Goal: Task Accomplishment & Management: Manage account settings

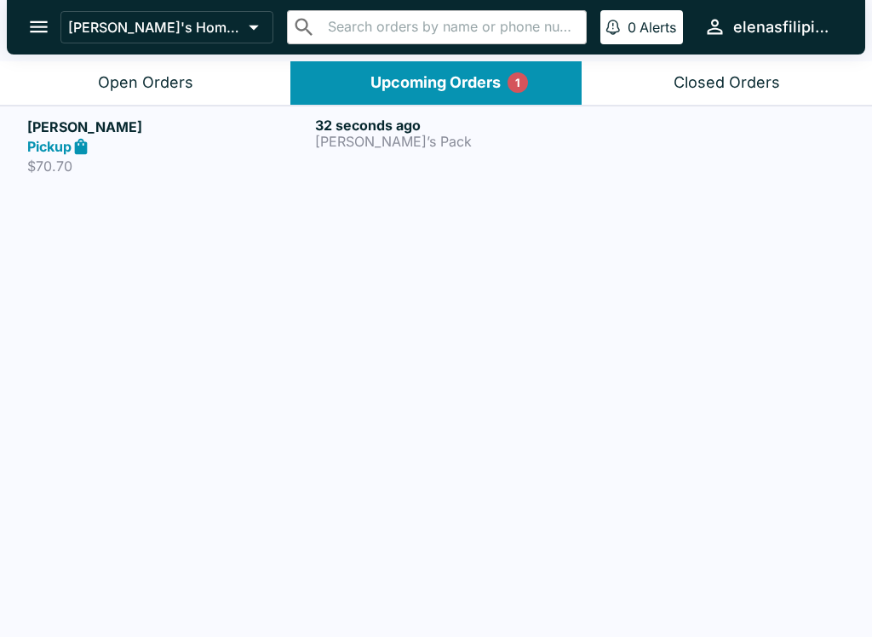
click at [89, 151] on icon at bounding box center [82, 147] width 20 height 20
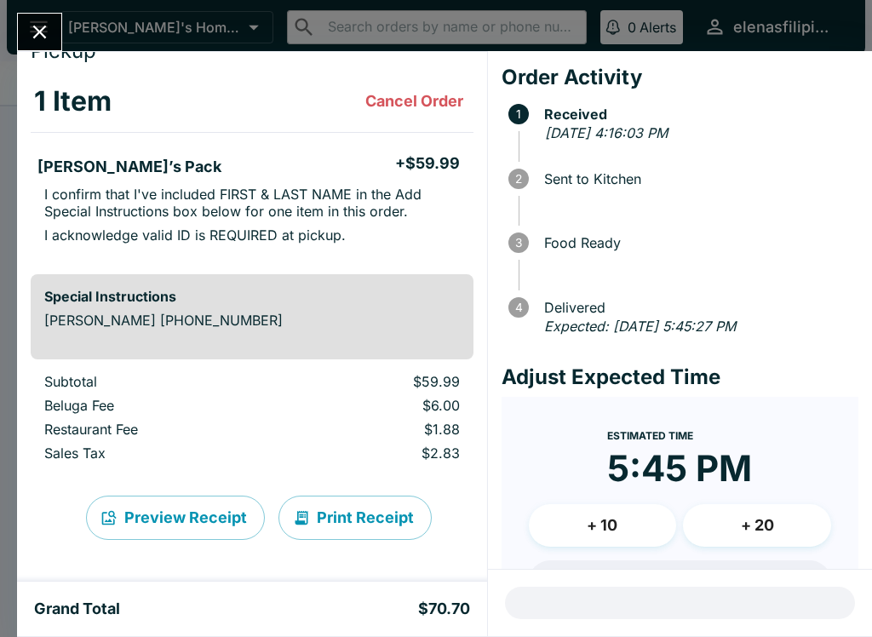
scroll to position [66, 0]
click at [35, 34] on icon "Close" at bounding box center [39, 31] width 23 height 23
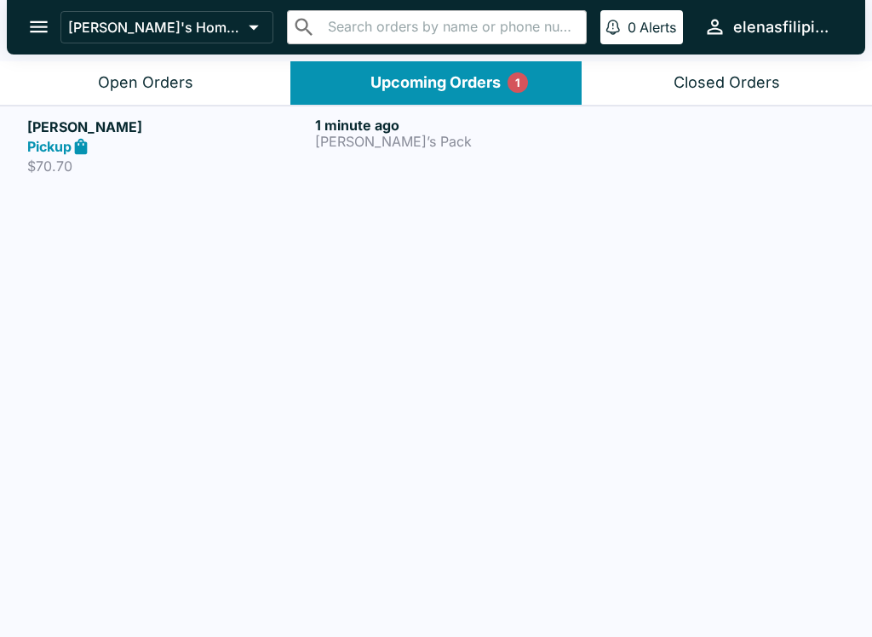
click at [119, 87] on div "Open Orders" at bounding box center [145, 83] width 95 height 20
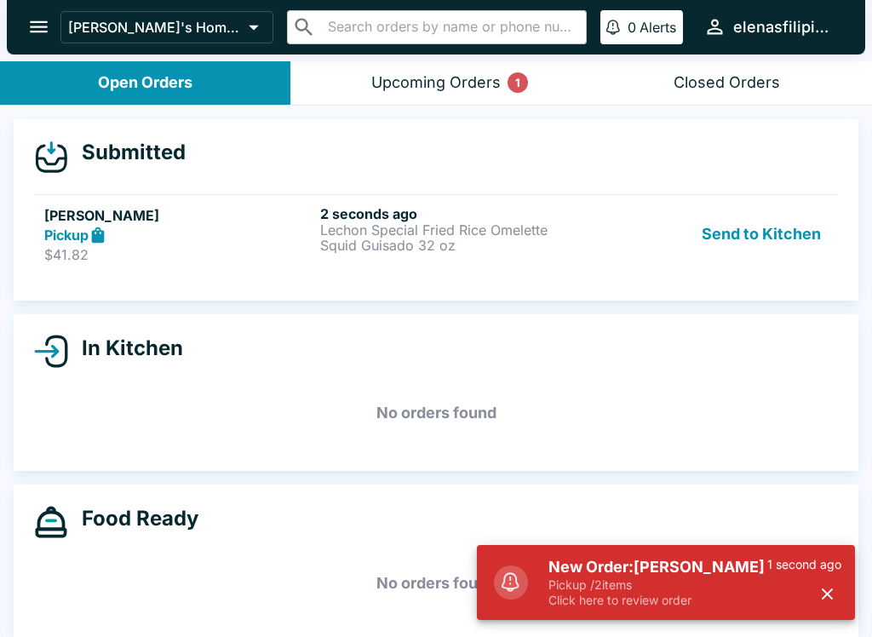
click at [358, 272] on link "[PERSON_NAME] Pickup $41.82 2 seconds ago Lechon Special Fried Rice Omelette Sq…" at bounding box center [436, 234] width 804 height 80
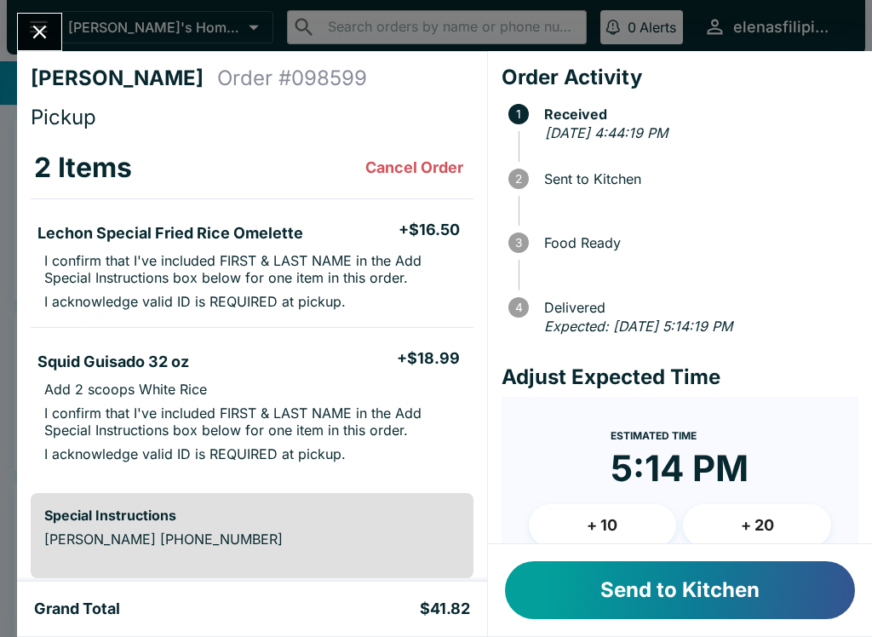
click at [627, 598] on button "Send to Kitchen" at bounding box center [680, 590] width 350 height 58
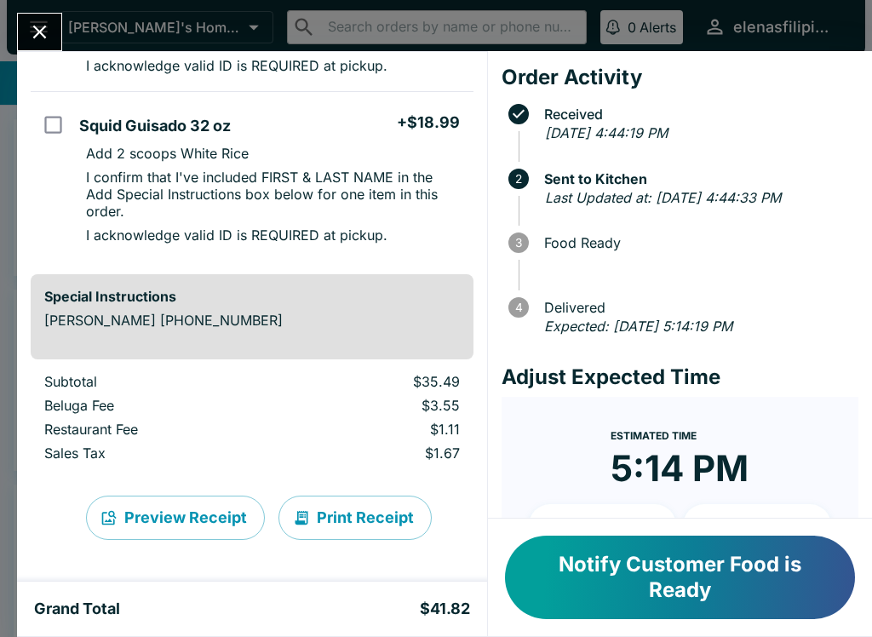
scroll to position [253, 0]
click at [765, 564] on button "Notify Customer Food is Ready" at bounding box center [680, 577] width 350 height 83
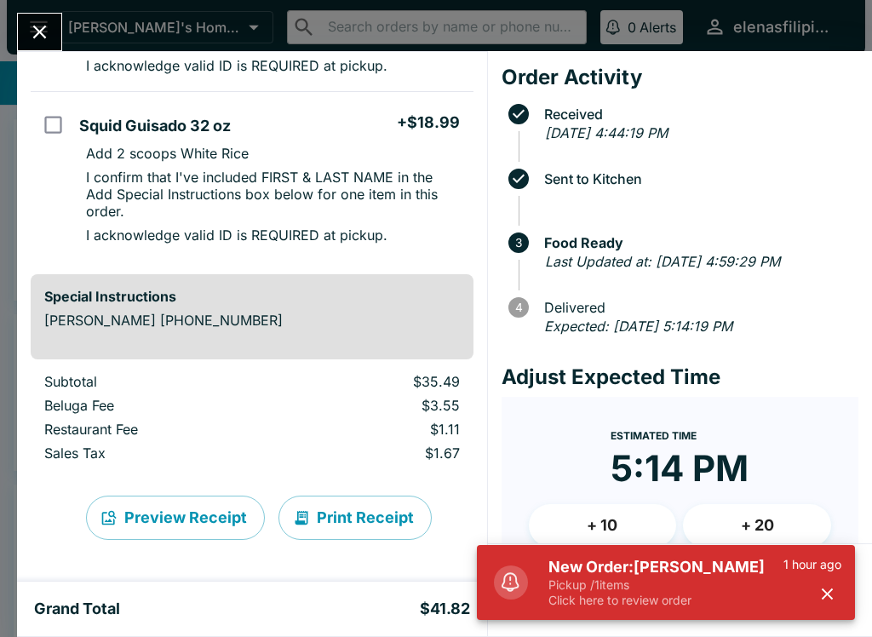
click at [31, 43] on icon "Close" at bounding box center [39, 31] width 23 height 23
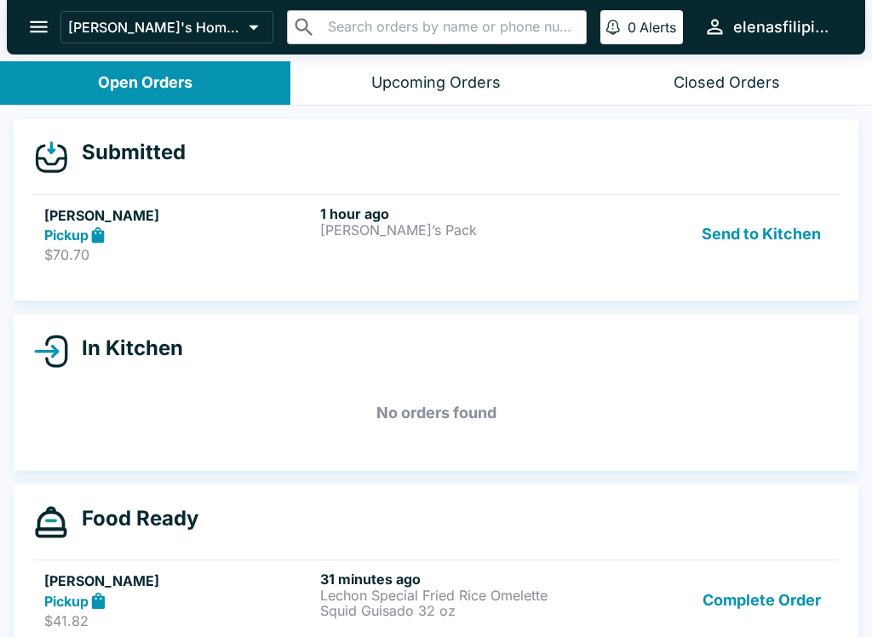
click at [743, 241] on button "Send to Kitchen" at bounding box center [761, 234] width 133 height 59
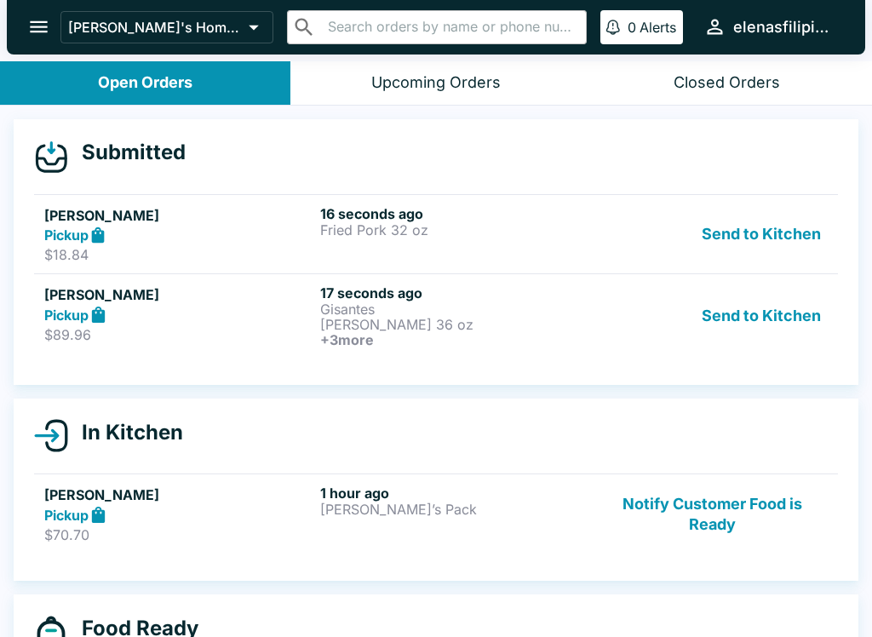
click at [577, 296] on h6 "17 seconds ago" at bounding box center [454, 292] width 269 height 17
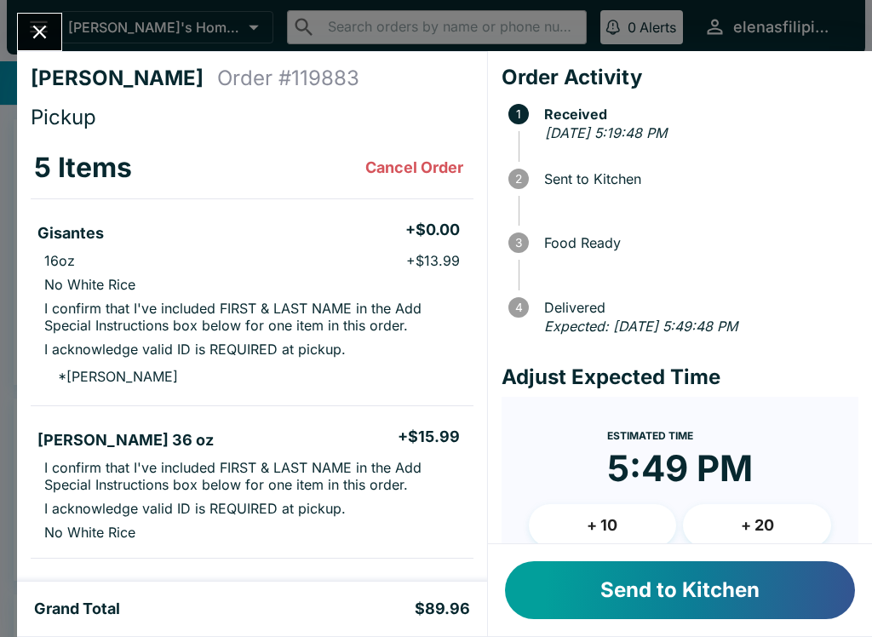
click at [689, 579] on button "Send to Kitchen" at bounding box center [680, 590] width 350 height 58
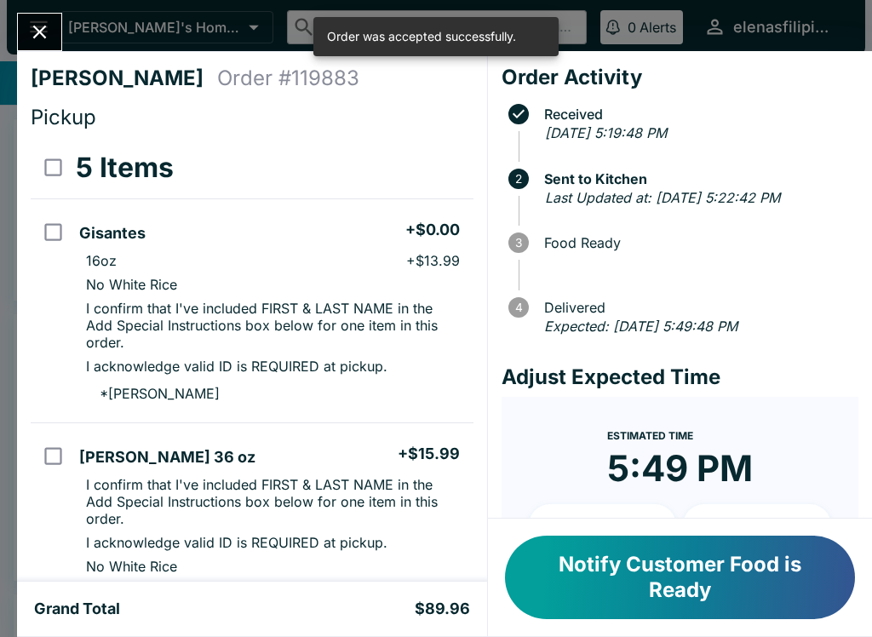
click at [46, 20] on button "Close" at bounding box center [39, 32] width 43 height 37
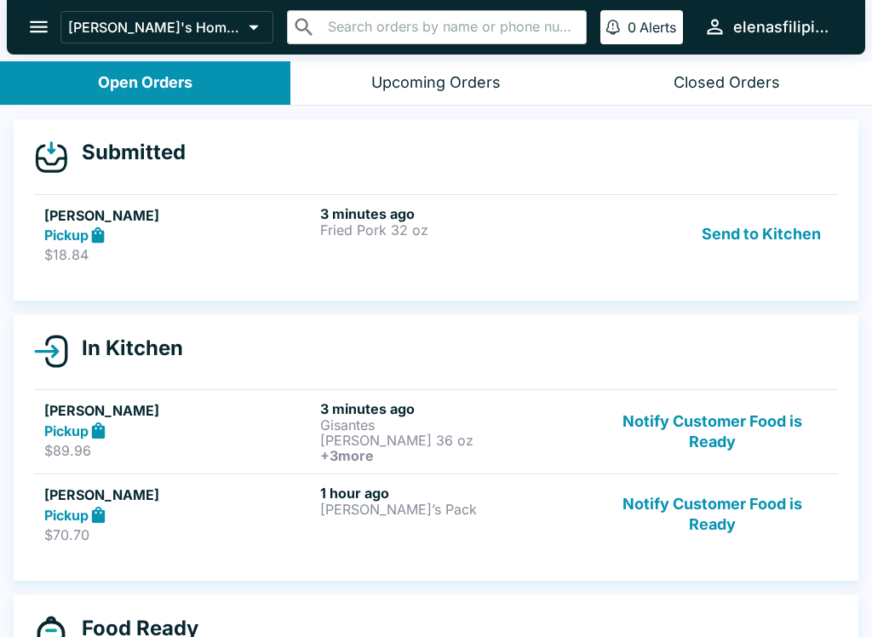
click at [504, 228] on p "Fried Pork 32 oz" at bounding box center [454, 229] width 269 height 15
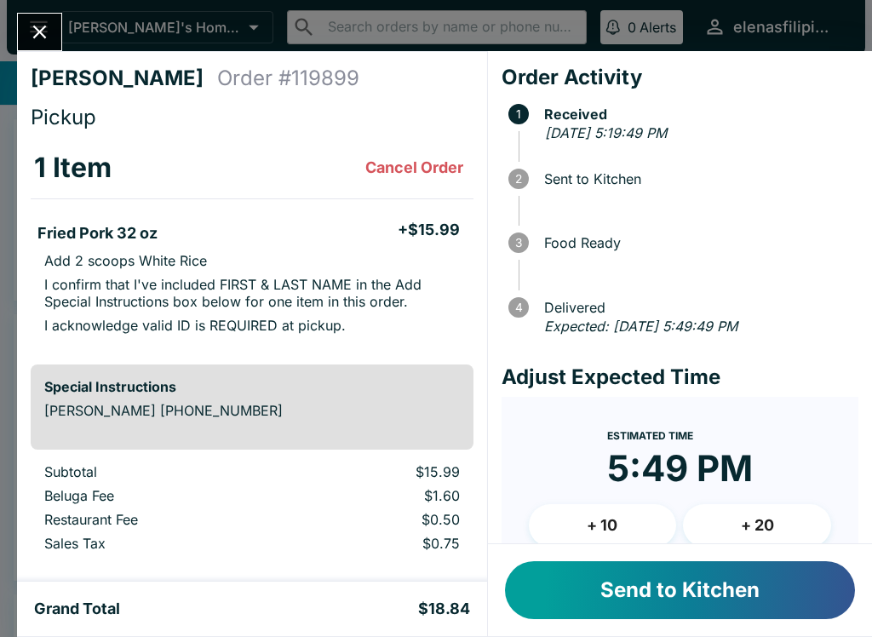
click at [759, 598] on button "Send to Kitchen" at bounding box center [680, 590] width 350 height 58
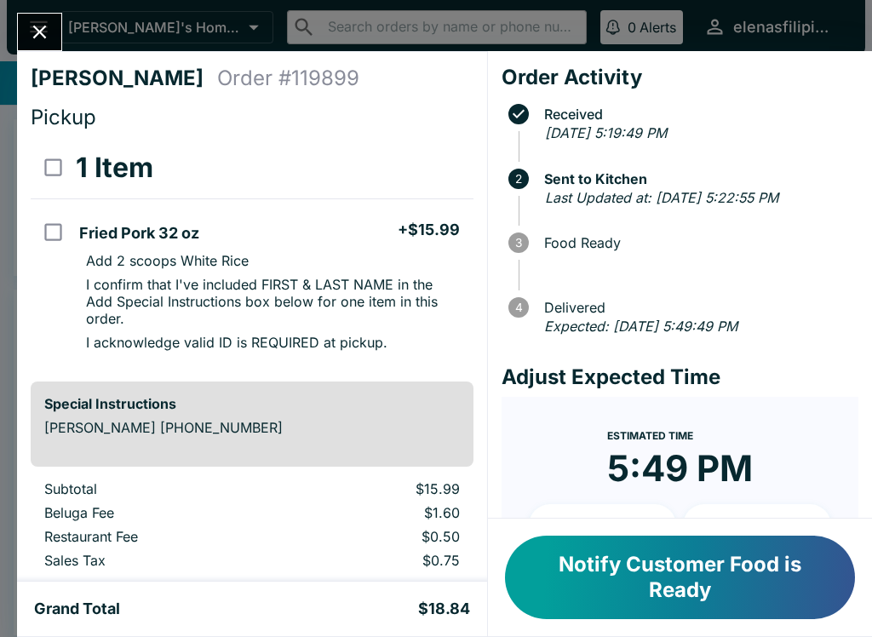
click at [37, 27] on icon "Close" at bounding box center [39, 31] width 23 height 23
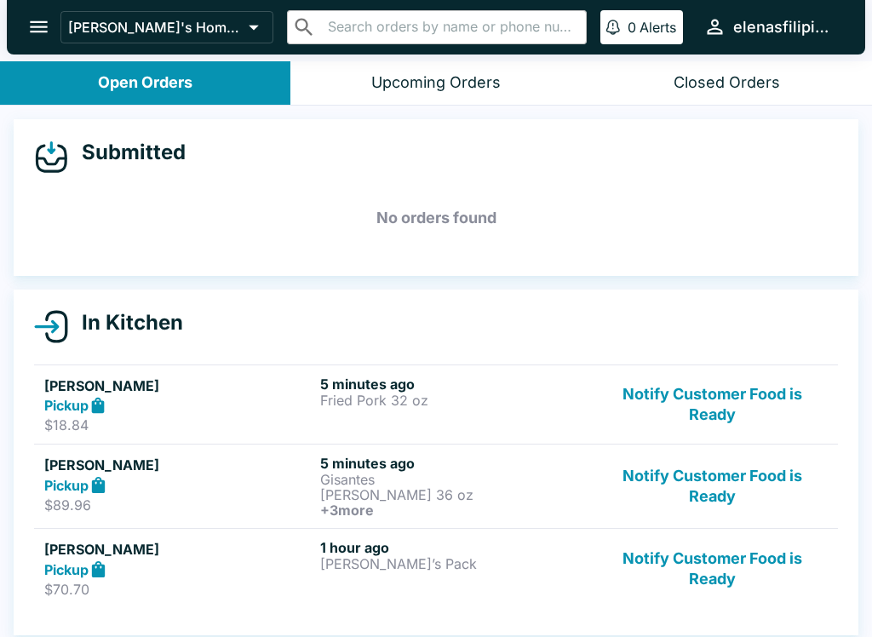
click at [255, 480] on div "Pickup" at bounding box center [178, 485] width 269 height 20
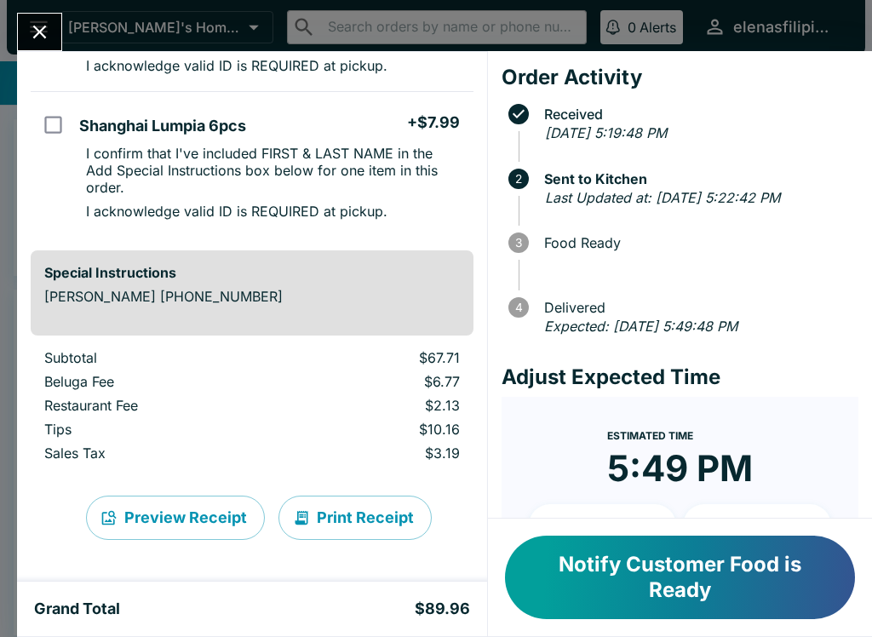
scroll to position [864, 0]
click at [40, 36] on icon "Close" at bounding box center [39, 31] width 23 height 23
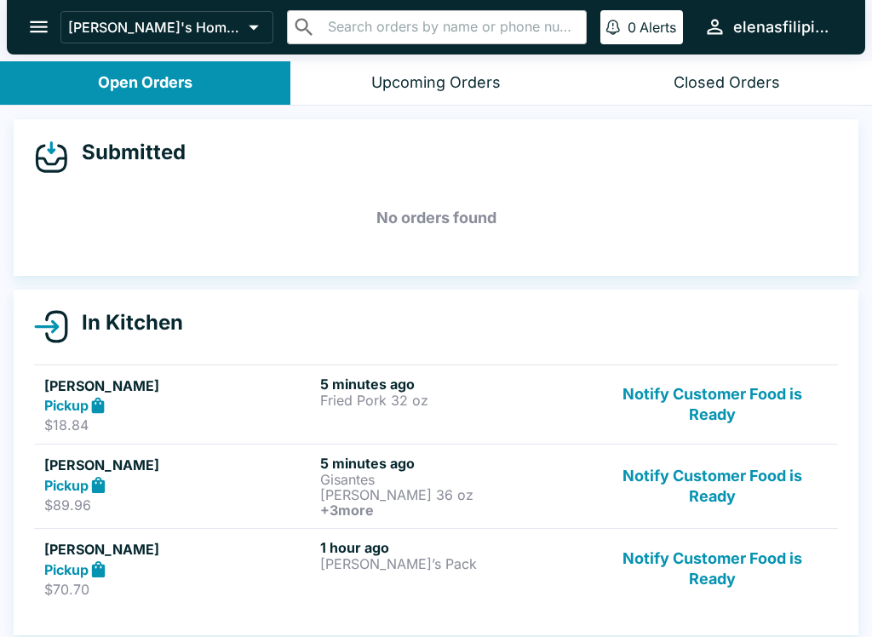
click at [687, 555] on button "Notify Customer Food is Ready" at bounding box center [712, 568] width 231 height 59
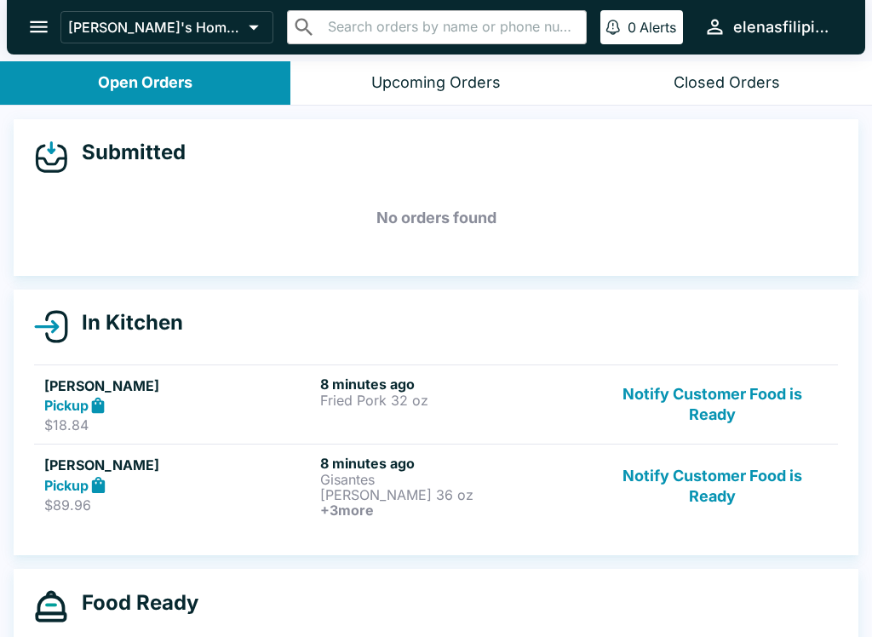
click at [55, 33] on button "open drawer" at bounding box center [38, 26] width 43 height 43
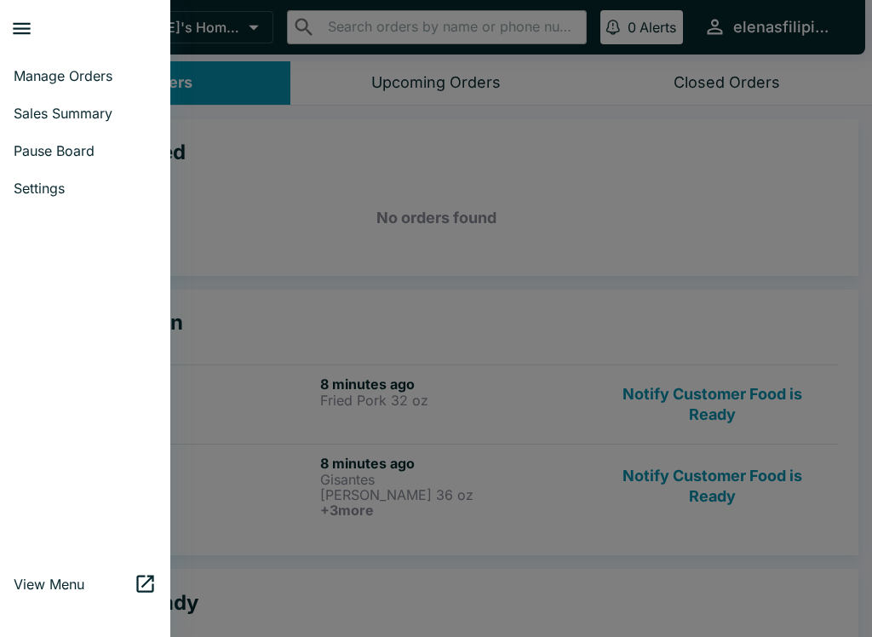
click at [74, 147] on span "Pause Board" at bounding box center [85, 150] width 143 height 17
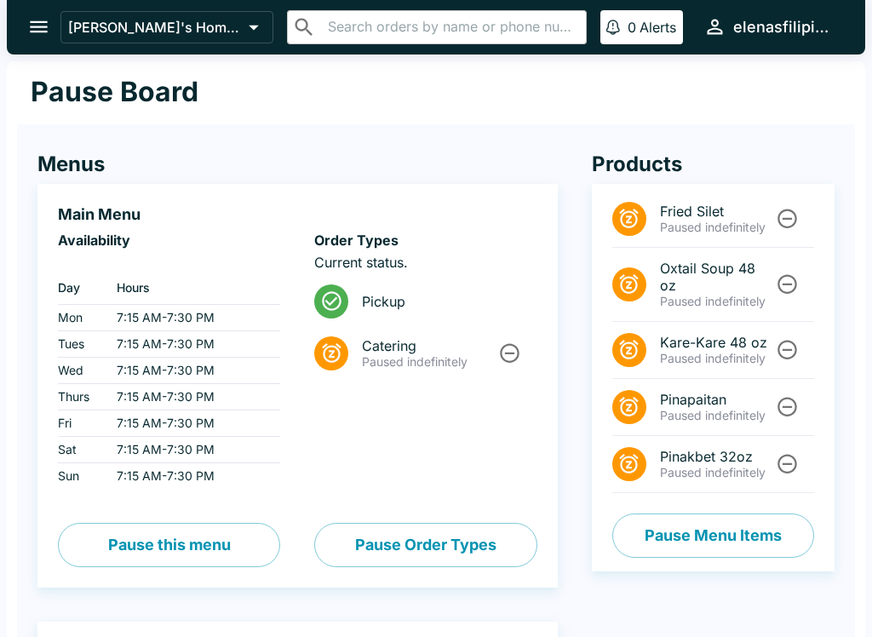
click at [792, 401] on icon "Unpause" at bounding box center [788, 408] width 20 height 20
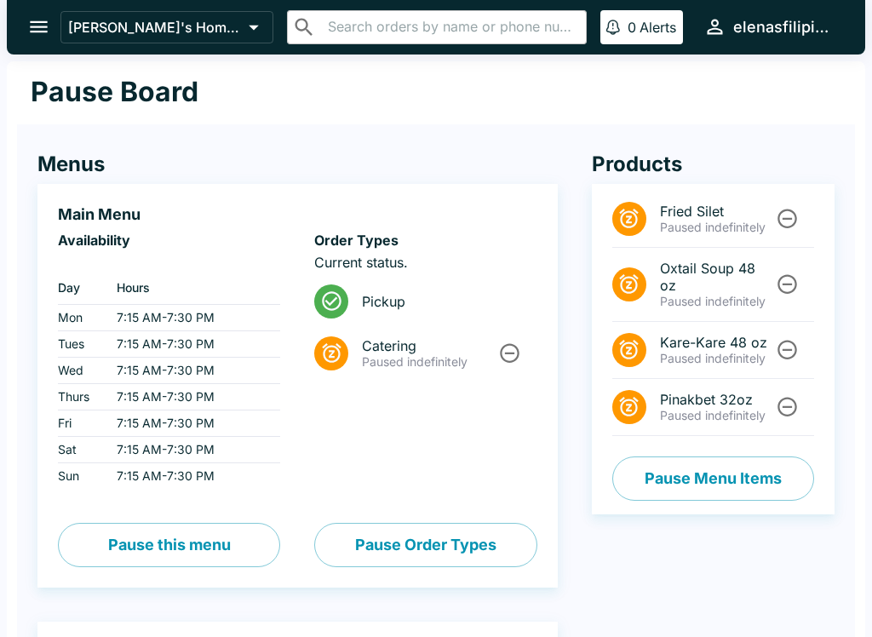
click at [784, 227] on icon "Unpause" at bounding box center [788, 220] width 20 height 20
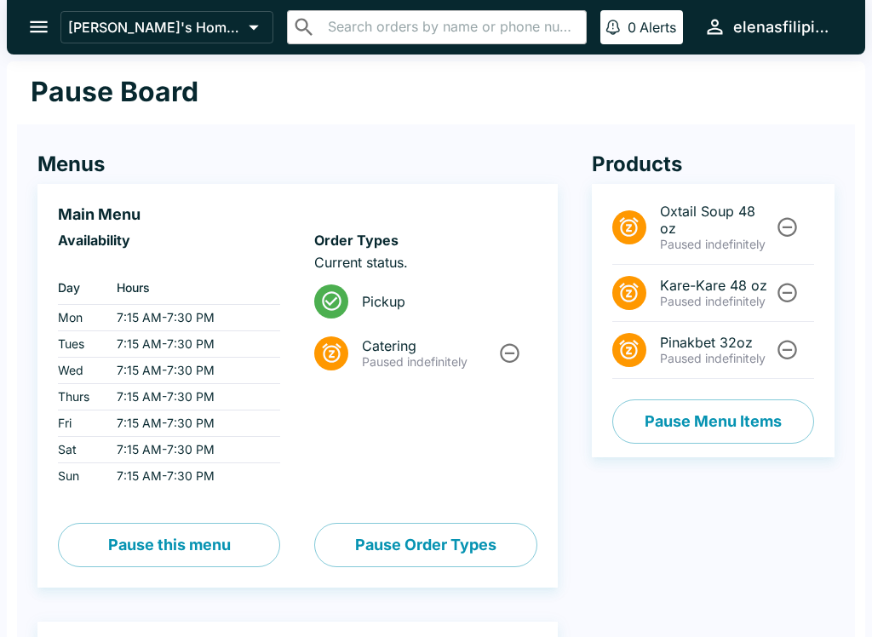
click at [32, 31] on icon "open drawer" at bounding box center [38, 26] width 23 height 23
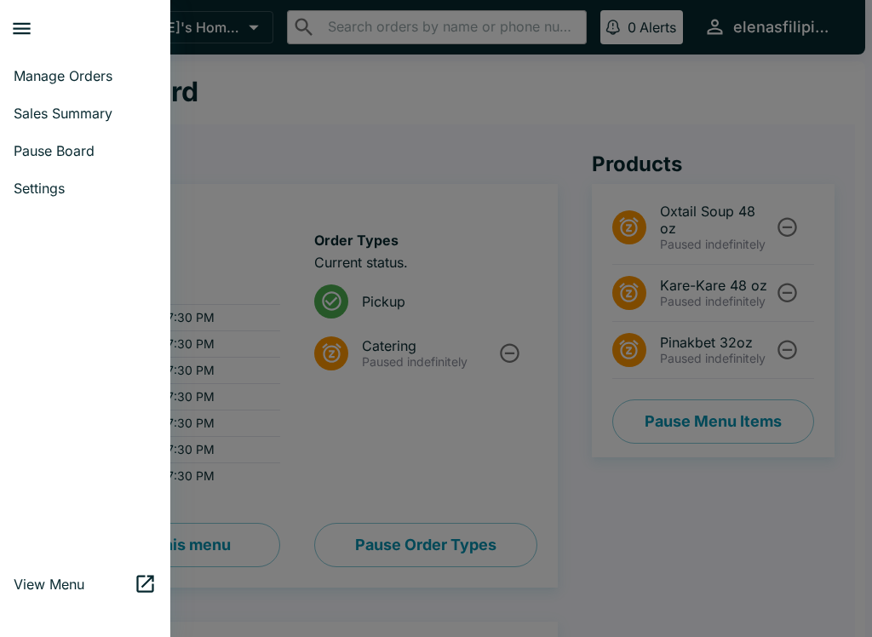
click at [66, 83] on span "Manage Orders" at bounding box center [85, 75] width 143 height 17
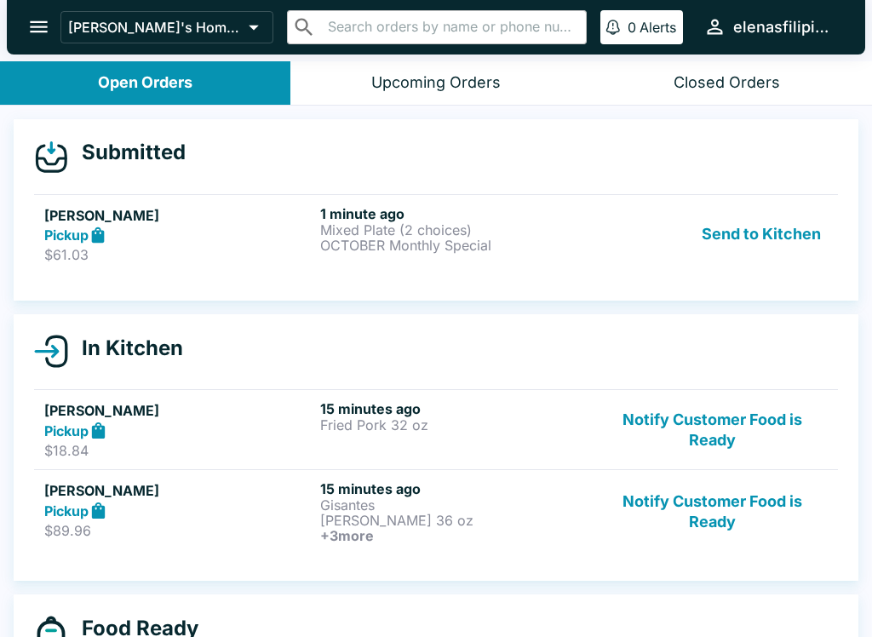
click at [239, 237] on div "Pickup" at bounding box center [178, 236] width 269 height 20
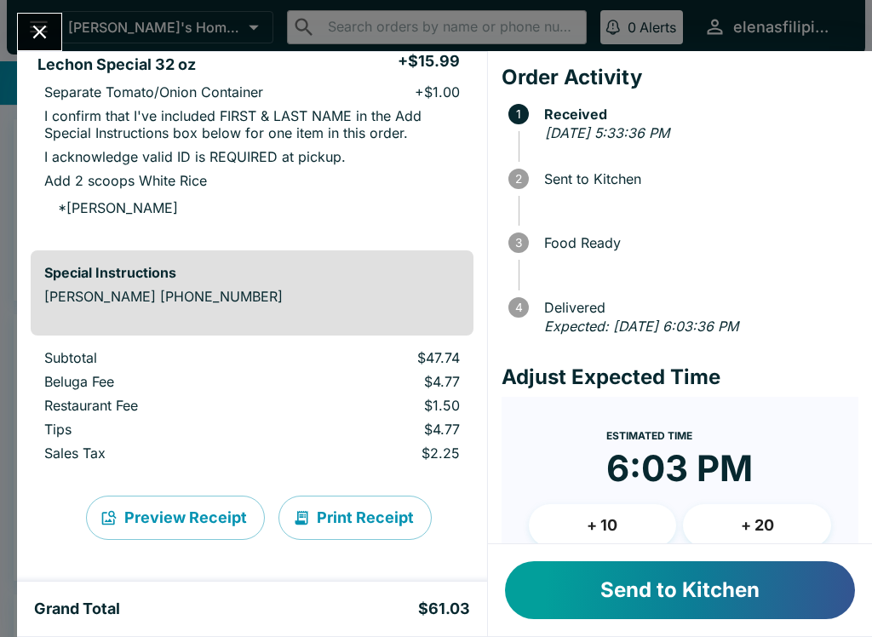
scroll to position [535, 0]
click at [652, 591] on button "Send to Kitchen" at bounding box center [680, 590] width 350 height 58
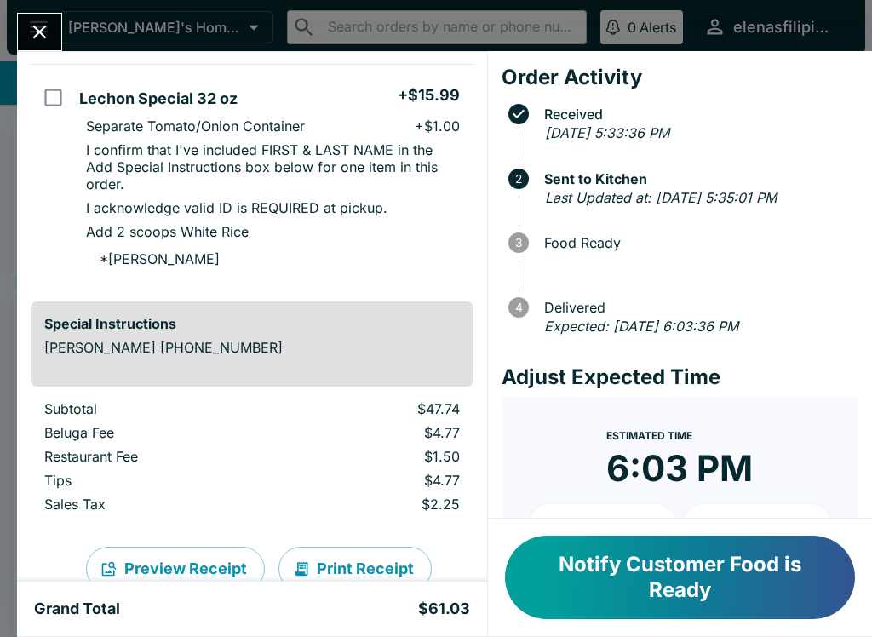
click at [38, 32] on icon "Close" at bounding box center [40, 33] width 14 height 14
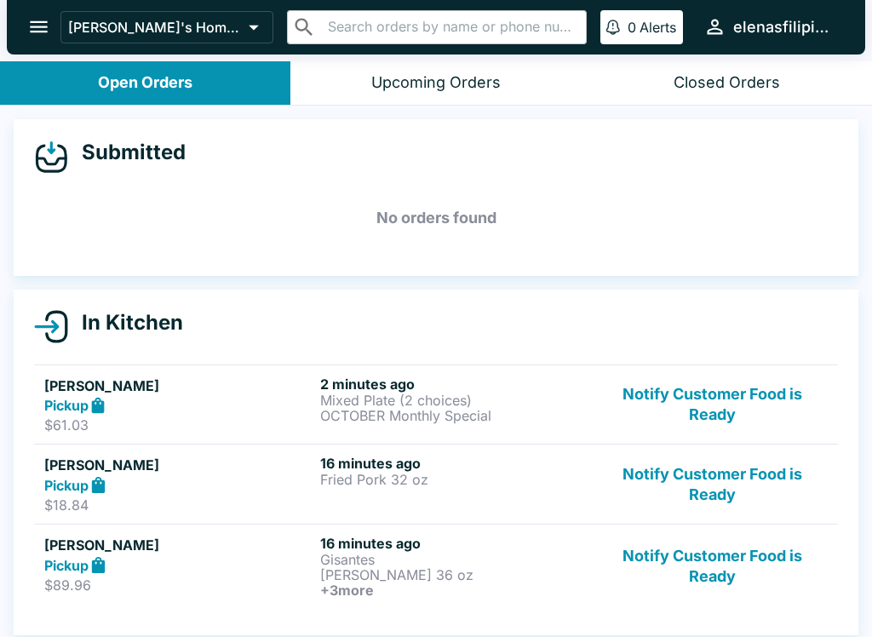
click at [704, 562] on button "Notify Customer Food is Ready" at bounding box center [712, 566] width 231 height 63
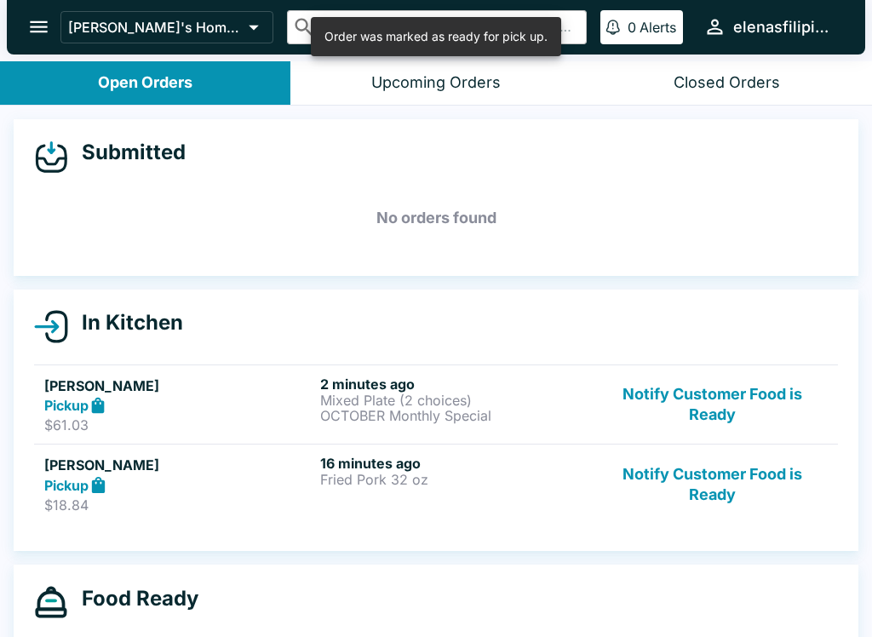
click at [744, 473] on button "Notify Customer Food is Ready" at bounding box center [712, 484] width 231 height 59
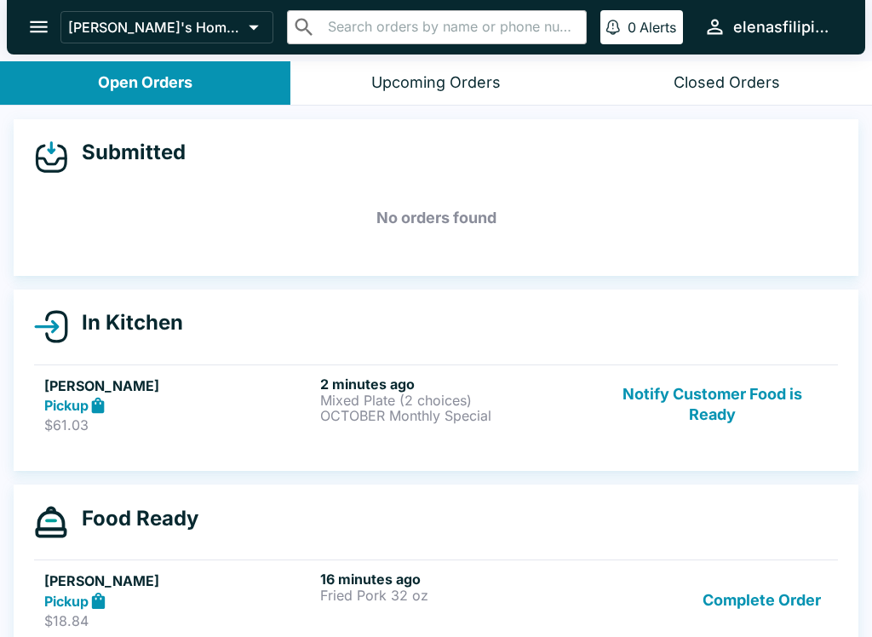
click at [490, 429] on div "2 minutes ago Mixed Plate (2 choices) OCTOBER Monthly Special" at bounding box center [454, 405] width 269 height 59
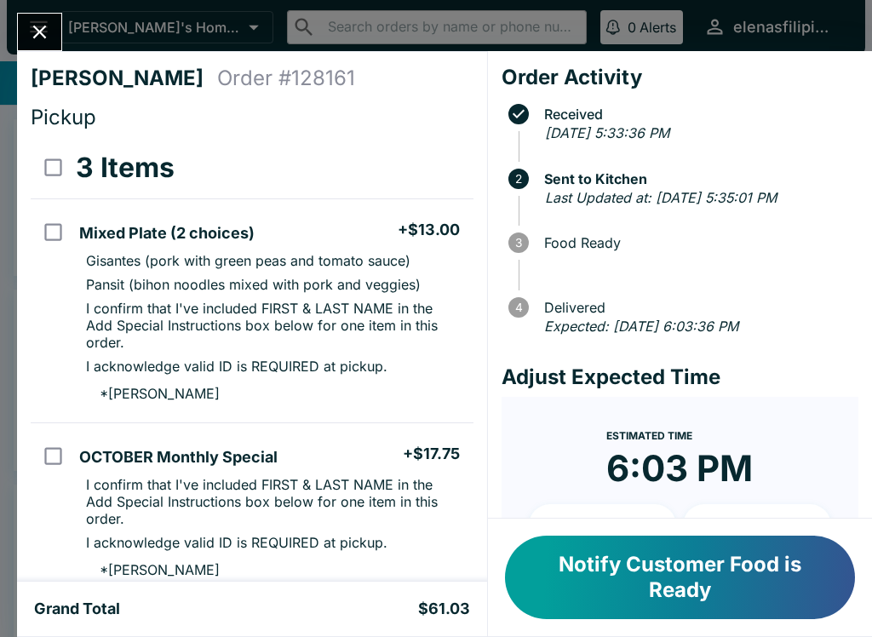
click at [646, 616] on button "Notify Customer Food is Ready" at bounding box center [680, 577] width 350 height 83
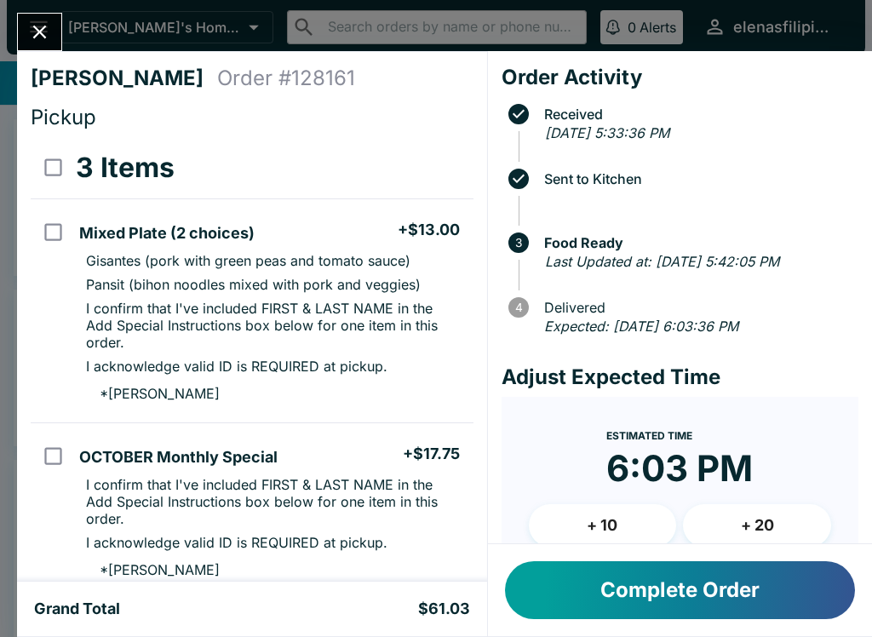
click at [662, 602] on button "Complete Order" at bounding box center [680, 590] width 350 height 58
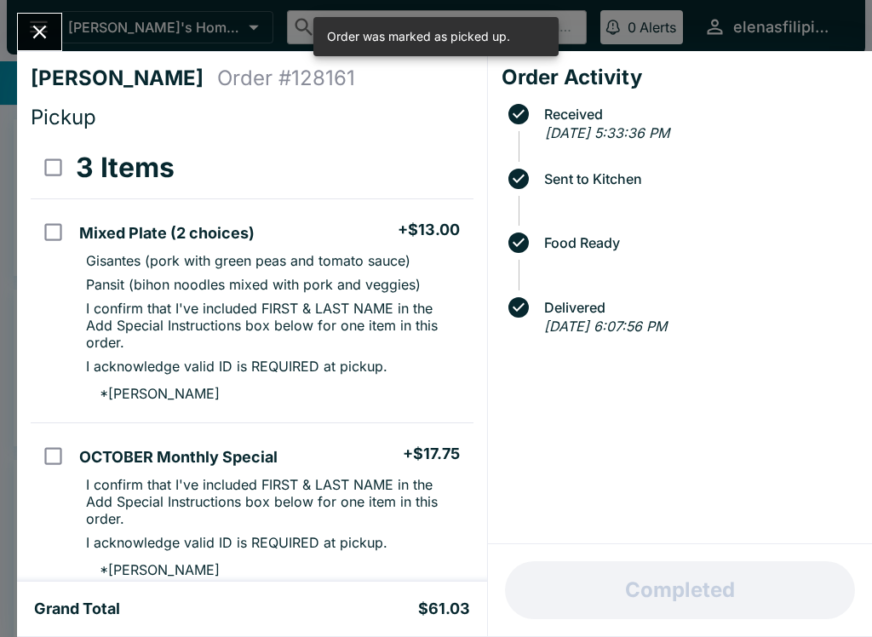
click at [34, 38] on icon "Close" at bounding box center [40, 33] width 14 height 14
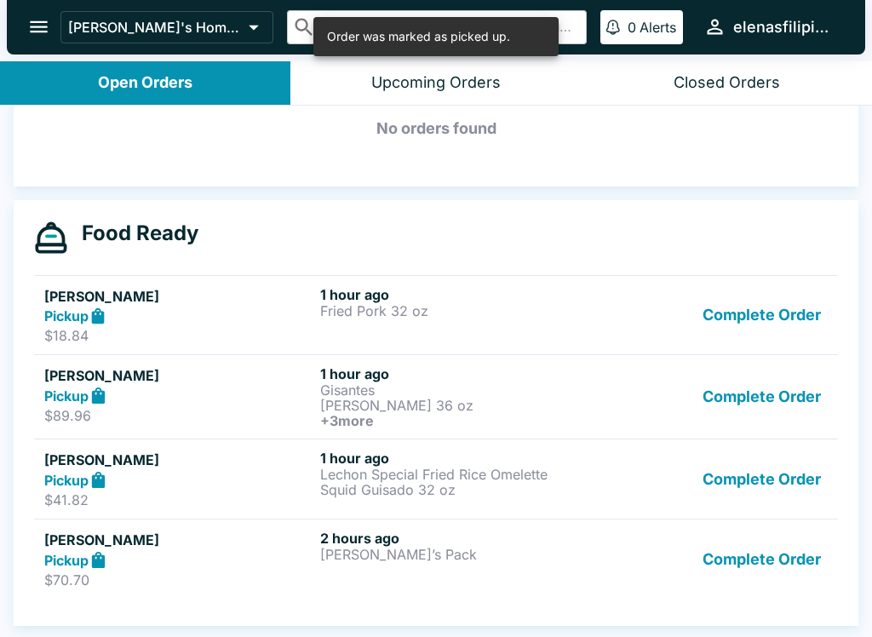
scroll to position [260, 0]
click at [784, 313] on button "Complete Order" at bounding box center [762, 315] width 132 height 59
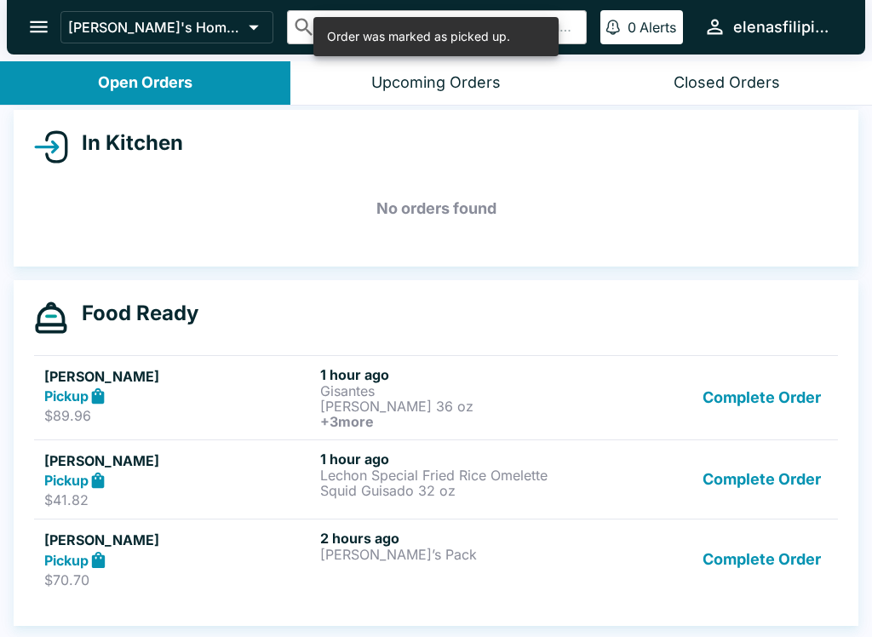
click at [772, 394] on button "Complete Order" at bounding box center [762, 397] width 132 height 63
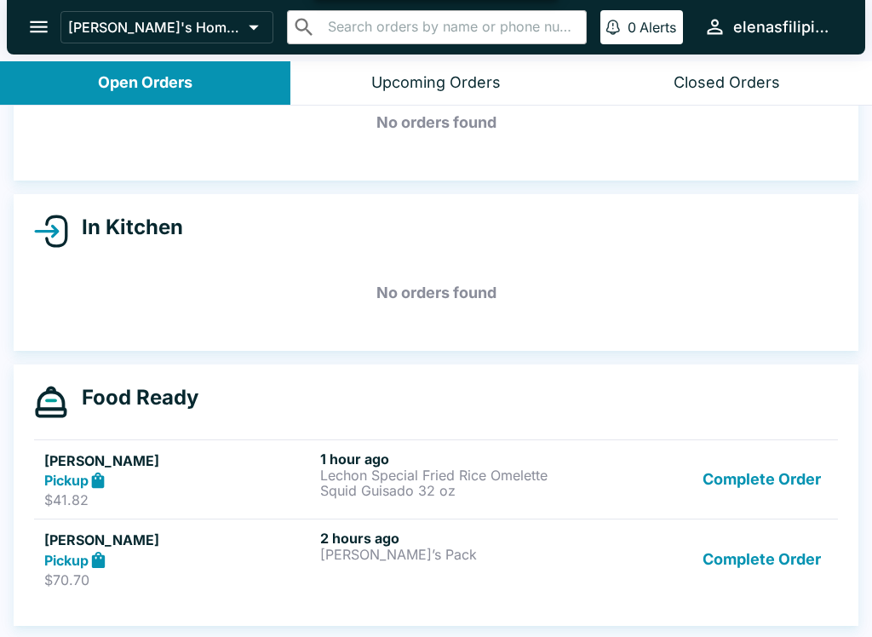
click at [773, 482] on button "Complete Order" at bounding box center [762, 480] width 132 height 59
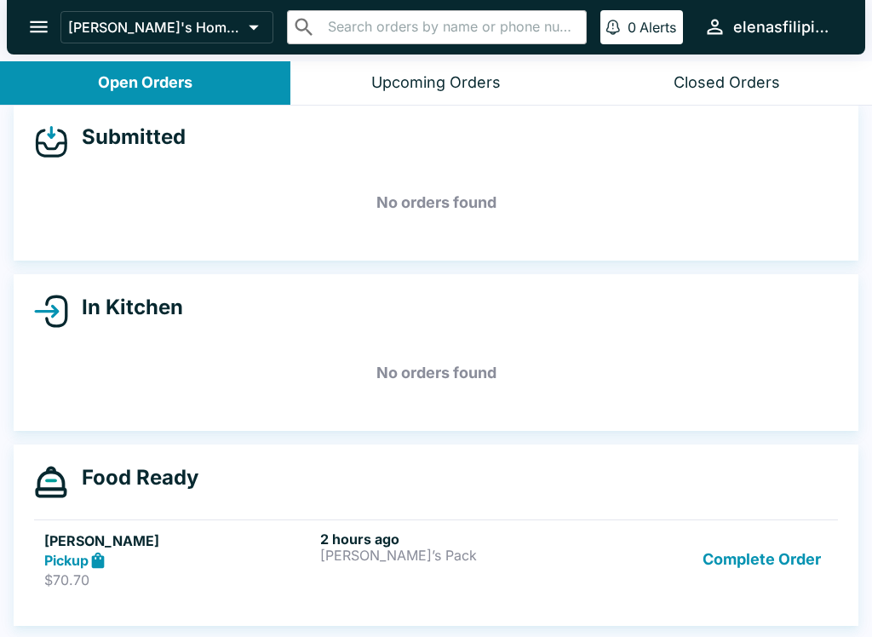
scroll to position [15, 0]
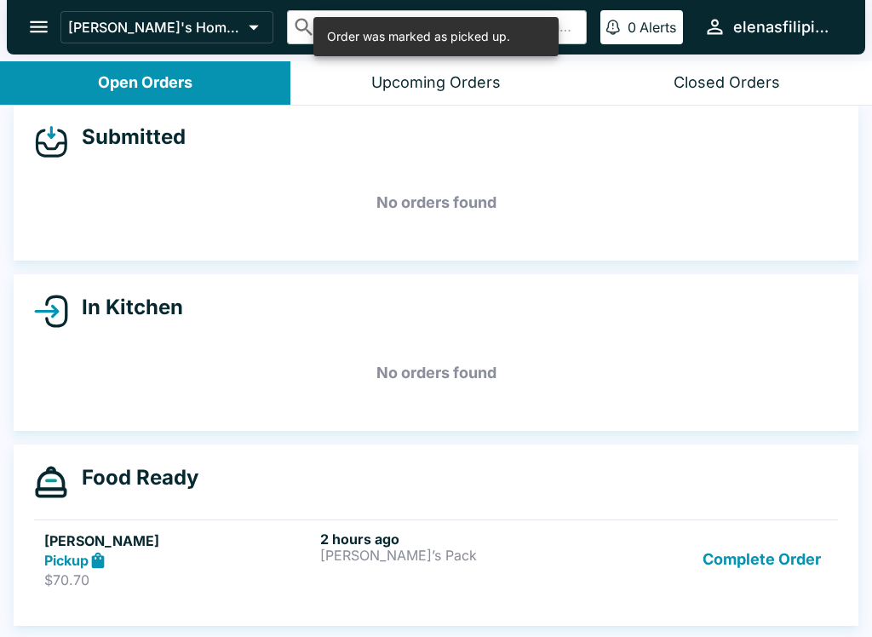
click at [787, 571] on button "Complete Order" at bounding box center [762, 560] width 132 height 59
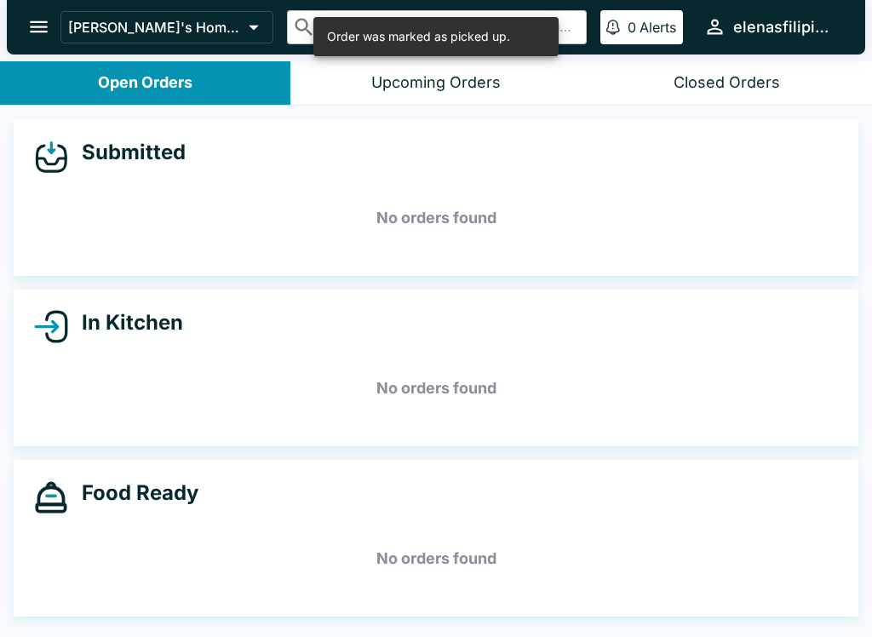
scroll to position [0, 0]
